Goal: Information Seeking & Learning: Learn about a topic

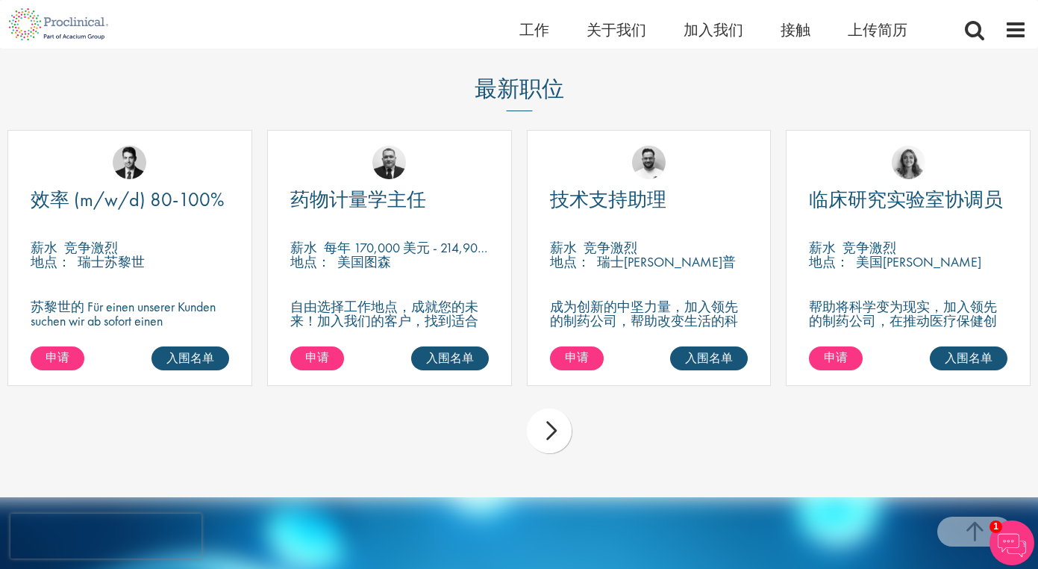
scroll to position [5151, 0]
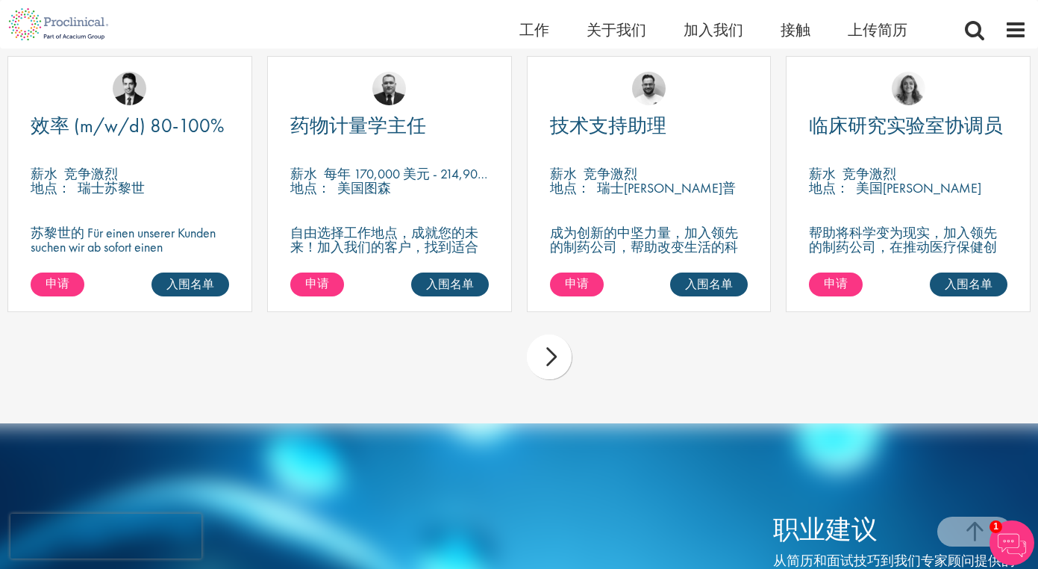
click at [645, 371] on div "上一页 下一个" at bounding box center [519, 359] width 1038 height 65
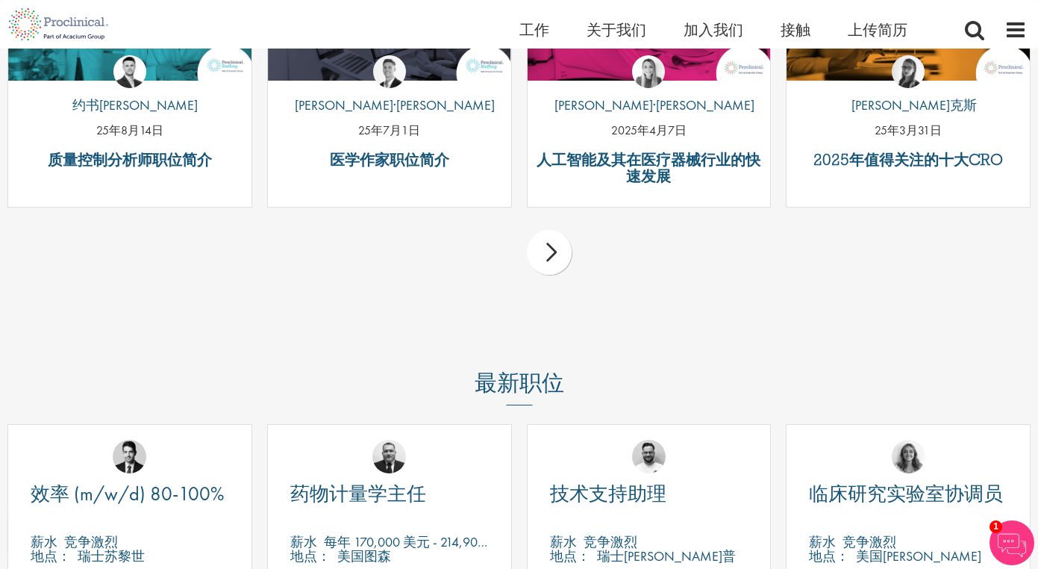
scroll to position [4703, 0]
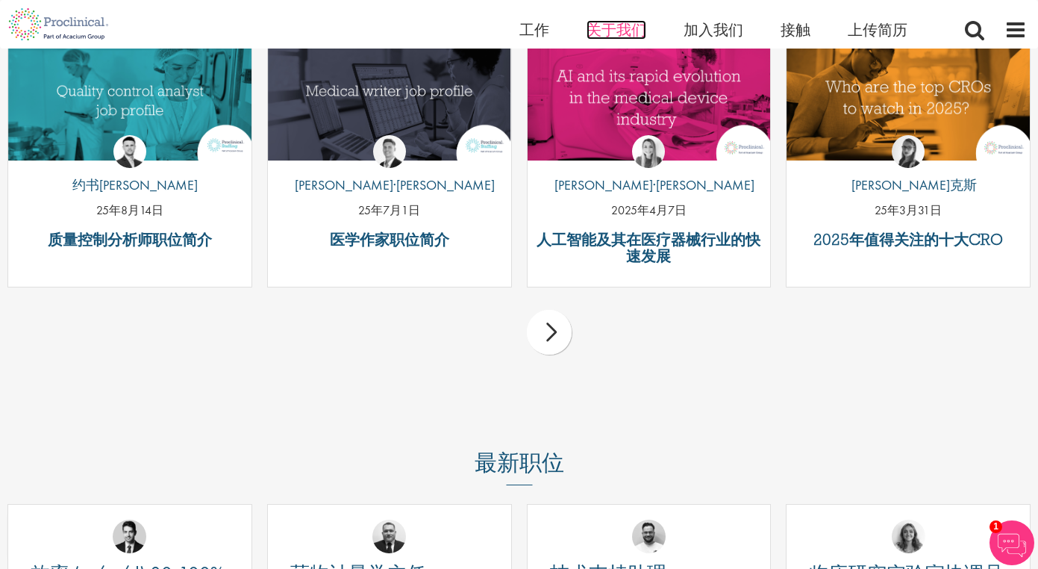
click at [615, 34] on font "关于我们" at bounding box center [617, 29] width 60 height 19
